Goal: Task Accomplishment & Management: Manage account settings

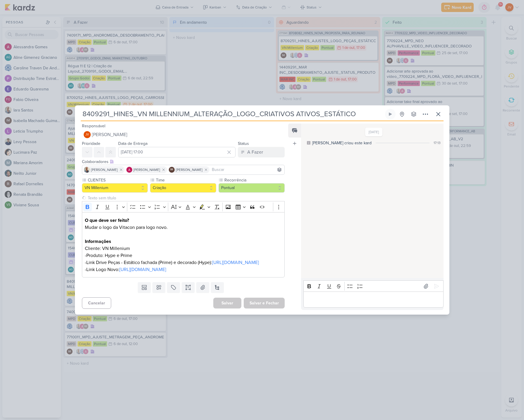
click at [273, 109] on input "8409291_HINES_VN MILLENNIUM_ALTERAÇÃO_LOGO_CRIATIVOS ATIVOS_ESTÁTICO" at bounding box center [232, 114] width 303 height 11
click at [274, 109] on input "8409291_HINES_VN MILLENNIUM_ALTERAÇÃO_LOGO_CRIATIVOS ATIVOS_ESTÁTICO" at bounding box center [232, 114] width 303 height 11
click at [272, 109] on input "8409291_HINES_VN MILLENNIUM_ALTERAÇÃO_LOGO_CRIATIVOS ATIVOS_ESTÁTICO" at bounding box center [232, 114] width 303 height 11
click at [299, 109] on input "8409291_HINES_VN MILLENNIUM_ALTERAÇÃO_LOGO_CRIATIVOS ATIVOS_ESTÁTICO" at bounding box center [232, 114] width 303 height 11
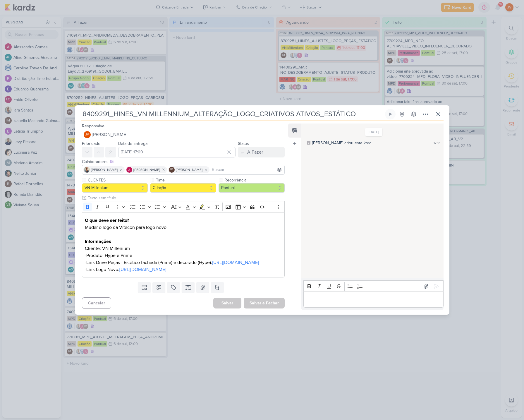
click at [299, 109] on input "8409291_HINES_VN MILLENNIUM_ALTERAÇÃO_LOGO_CRIATIVOS ATIVOS_ESTÁTICO" at bounding box center [232, 114] width 303 height 11
click at [343, 109] on input "8409291_HINES_VN MILLENNIUM_ALTERAÇÃO_LOGO_CRIATIVOS ATIVOS_ESTÁTICO" at bounding box center [232, 114] width 303 height 11
click at [311, 303] on p "Editor editing area: main" at bounding box center [374, 299] width 134 height 7
click at [293, 109] on input "8409291_HINES_VN MILLENNIUM_ALTERAÇÃO_LOGO_CRIATIVOS ATIVOS_ESTÁTICO" at bounding box center [232, 114] width 303 height 11
click at [294, 109] on input "8409291_HINES_VN MILLENNIUM_ALTERAÇÃO_LOGO_CRIATIVOS ATIVOS_ESTÁTICO" at bounding box center [232, 114] width 303 height 11
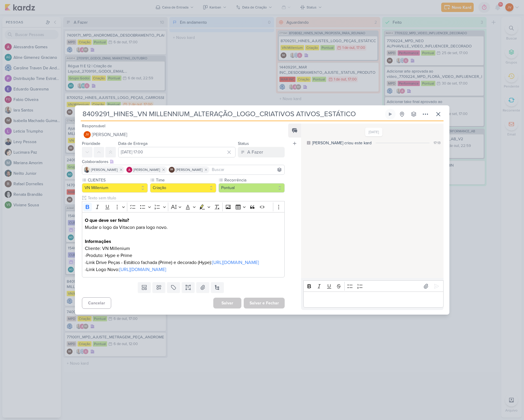
click at [294, 109] on input "8409291_HINES_VN MILLENNIUM_ALTERAÇÃO_LOGO_CRIATIVOS ATIVOS_ESTÁTICO" at bounding box center [232, 114] width 303 height 11
click at [360, 239] on div "[DATE] [PERSON_NAME] criou este kard 17:13" at bounding box center [372, 201] width 142 height 154
click at [351, 109] on input "8409291_HINES_VN MILLENNIUM_ALTERAÇÃO_LOGO_CRIATIVOS ATIVOS_ESTÁTICO" at bounding box center [232, 114] width 303 height 11
click at [472, 267] on div "8409291_HINES_VN MILLENNIUM_ALTERAÇÃO_LOGO_CRIATIVOS ATIVOS_ESTÁTICO" at bounding box center [262, 210] width 524 height 420
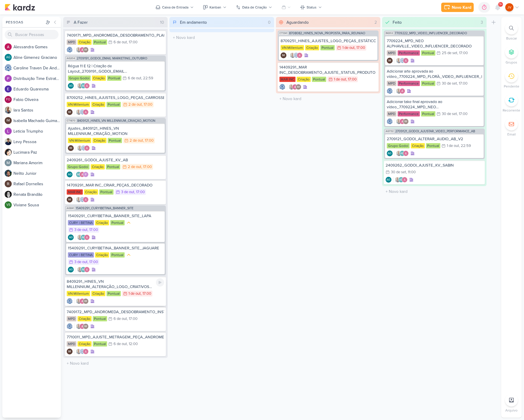
click at [131, 288] on div "8409291_HINES_VN MILLENNIUM_ALTERAÇÃO_LOGO_CRIATIVOS ATIVOS_ESTÁTICO" at bounding box center [115, 284] width 97 height 11
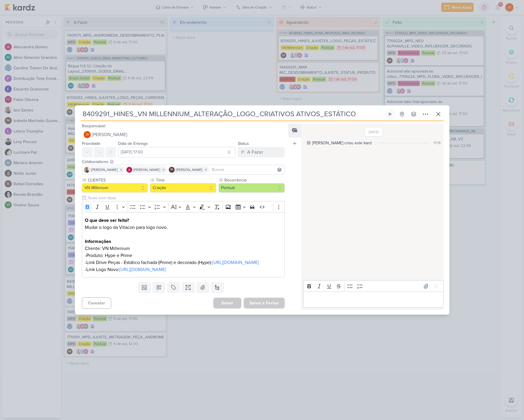
click at [323, 146] on div "[DATE] [PERSON_NAME] criou este kard 17:13" at bounding box center [372, 201] width 142 height 154
click at [311, 303] on p "Editor editing area: main" at bounding box center [374, 299] width 134 height 7
click at [261, 147] on button "A Fazer" at bounding box center [261, 152] width 47 height 11
click at [252, 182] on div "Aguardando" at bounding box center [254, 185] width 22 height 6
click at [260, 308] on button "Salvar e Fechar" at bounding box center [264, 303] width 41 height 11
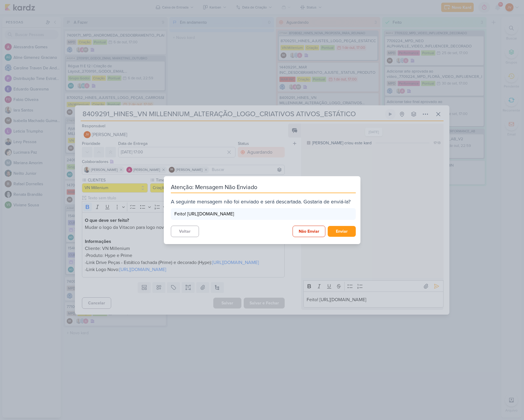
click at [184, 235] on button "Voltar" at bounding box center [185, 231] width 28 height 11
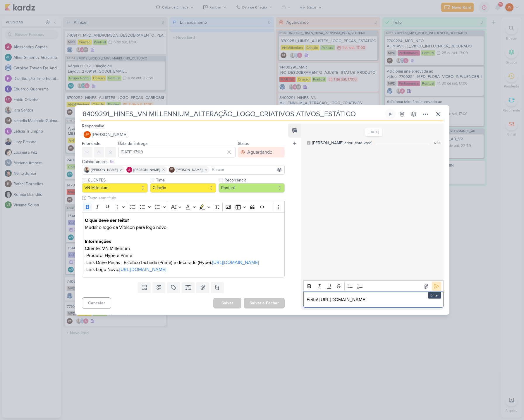
click at [436, 284] on icon at bounding box center [436, 286] width 4 height 4
click at [249, 149] on div "Aguardando" at bounding box center [259, 152] width 25 height 7
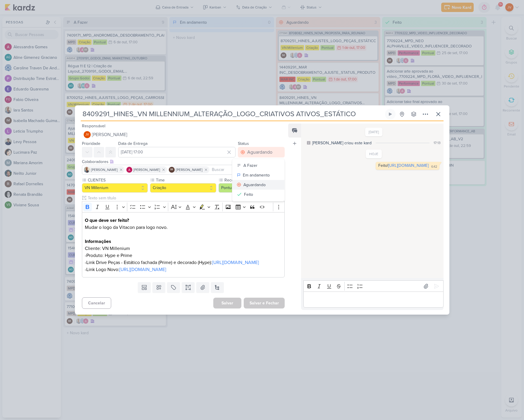
click at [249, 182] on div "Aguardando" at bounding box center [254, 185] width 22 height 6
click at [441, 111] on icon at bounding box center [438, 114] width 7 height 7
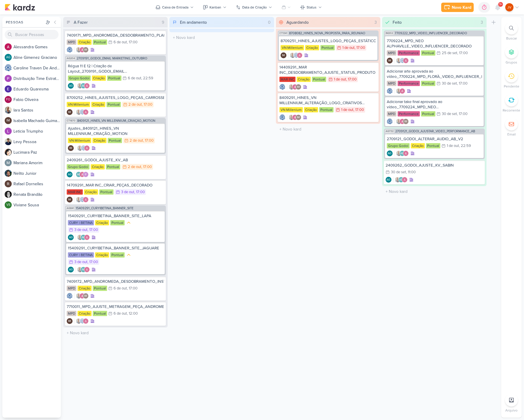
click at [309, 255] on div "Aguardando 3 Mover Para Esquerda Mover Para Direita [GEOGRAPHIC_DATA] CT1341 87…" at bounding box center [328, 217] width 104 height 401
